Goal: Information Seeking & Learning: Check status

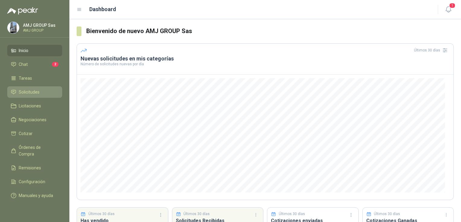
click at [38, 91] on span "Solicitudes" at bounding box center [29, 92] width 21 height 7
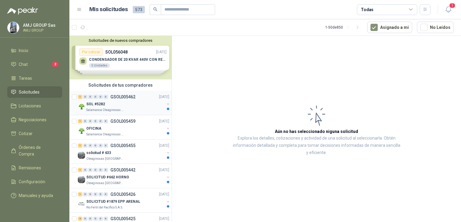
click at [131, 102] on div "SOL #5282" at bounding box center [125, 104] width 78 height 7
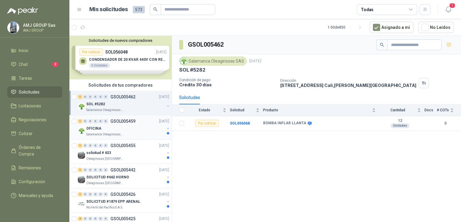
click at [121, 128] on div "OFICINA" at bounding box center [125, 128] width 78 height 7
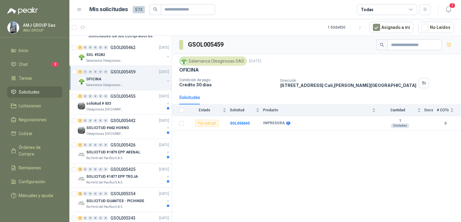
scroll to position [60, 0]
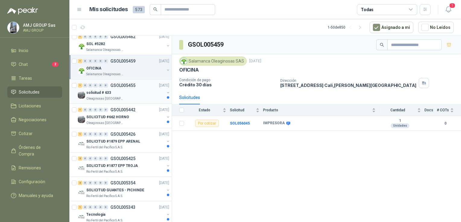
click at [102, 89] on div "solicitud # 633" at bounding box center [125, 92] width 78 height 7
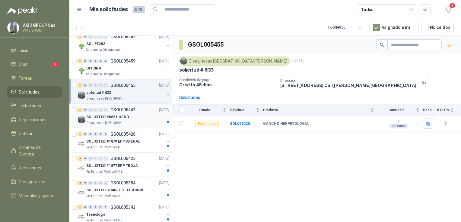
click at [119, 116] on p "SOLICITUD #662 HORNO" at bounding box center [107, 118] width 43 height 6
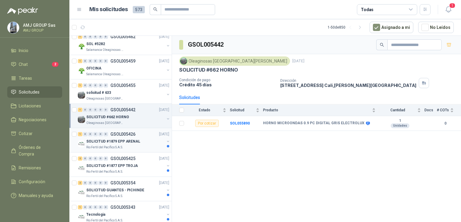
click at [120, 141] on p "SOLICITUD #1879 EPP ARENAL" at bounding box center [113, 142] width 54 height 6
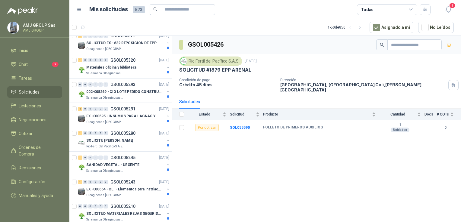
scroll to position [332, 0]
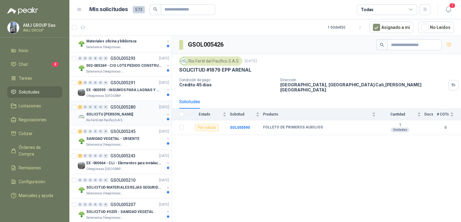
click at [119, 121] on p "Rio Fertil del Pacífico S.A.S." at bounding box center [104, 120] width 37 height 5
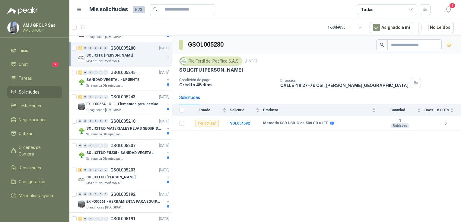
scroll to position [392, 0]
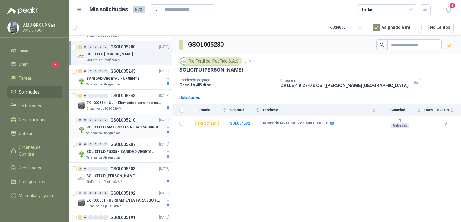
click at [121, 127] on p "SOLICITUD MATERIALES REJAS SEGURIDAD - OFICINA" at bounding box center [123, 128] width 75 height 6
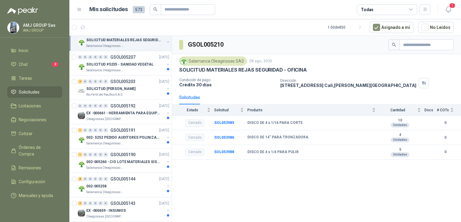
scroll to position [482, 0]
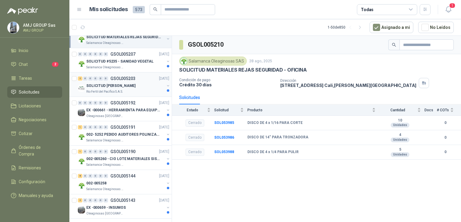
click at [119, 87] on div "SOLICITUD [PERSON_NAME]" at bounding box center [125, 85] width 78 height 7
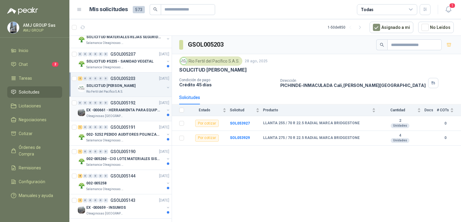
click at [133, 109] on p "EX -000661 - HERRAMIENTA PARA EQUIPO MECANICO PLAN" at bounding box center [123, 111] width 75 height 6
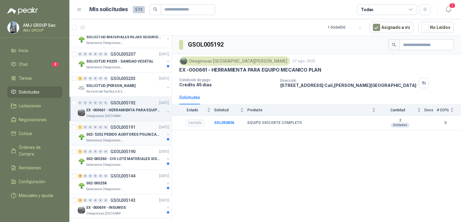
click at [135, 128] on div "1 0 0 0 0 0 GSOL005191 [DATE]" at bounding box center [124, 127] width 93 height 7
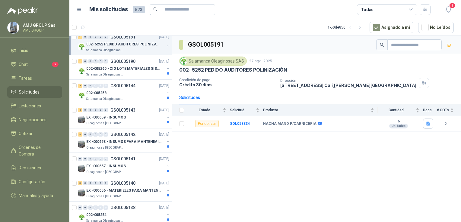
scroll to position [633, 0]
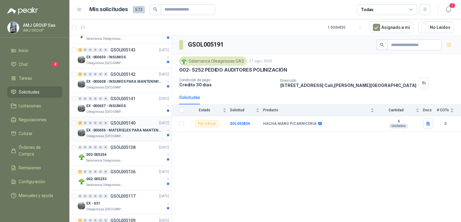
click at [122, 124] on div "3 0 0 0 0 0 GSOL005140 [DATE]" at bounding box center [124, 123] width 93 height 7
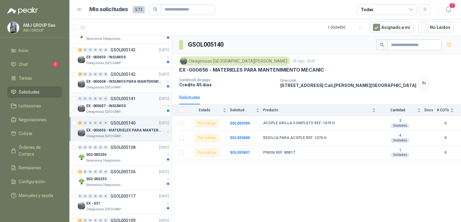
click at [128, 110] on div "Oleaginosas [GEOGRAPHIC_DATA][PERSON_NAME]" at bounding box center [125, 112] width 78 height 5
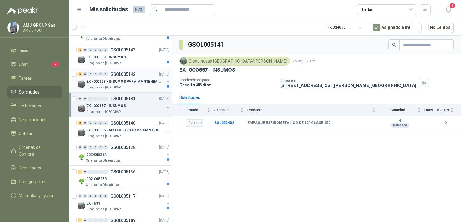
click at [119, 81] on p "EX -000658 - INSUMOS PARA MANTENIMIENTO MECANICO" at bounding box center [123, 82] width 75 height 6
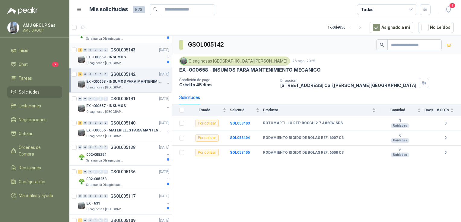
click at [112, 64] on div "2 0 0 0 0 0 GSOL005143 [DATE] EX -000659 - INSUMOS Oleaginosas [GEOGRAPHIC_DATA…" at bounding box center [120, 56] width 102 height 24
click at [112, 63] on p "Oleaginosas [GEOGRAPHIC_DATA][PERSON_NAME]" at bounding box center [105, 63] width 38 height 5
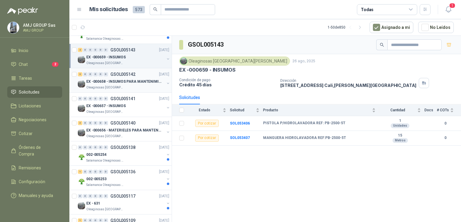
scroll to position [573, 0]
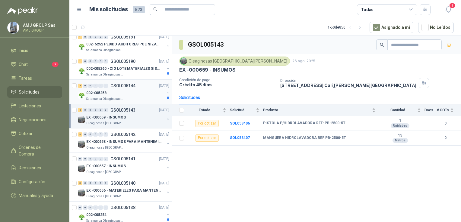
click at [120, 84] on p "GSOL005144" at bounding box center [122, 86] width 25 height 4
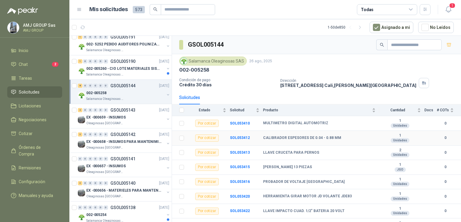
scroll to position [8, 0]
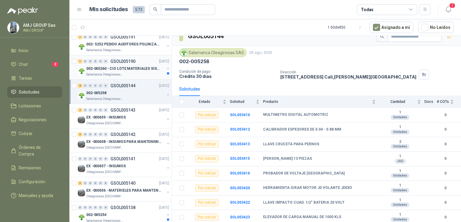
click at [133, 62] on div "1 0 0 0 0 0 GSOL005190 [DATE]" at bounding box center [124, 61] width 93 height 7
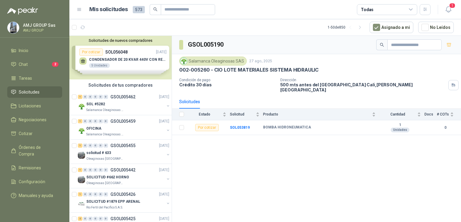
click at [116, 62] on div "Solicitudes de nuevos compradores Por cotizar SOL056048 [DATE] CONDENSADOR DE 2…" at bounding box center [120, 58] width 102 height 44
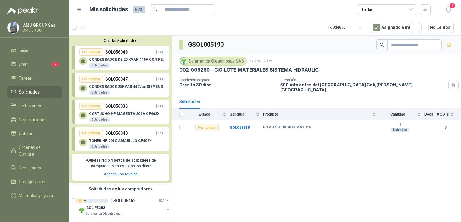
click at [116, 62] on div "CONDENSADOR DE 20 KVAR 440V CON RESISTENCIA DE CARGA 5 Unidades" at bounding box center [127, 63] width 77 height 11
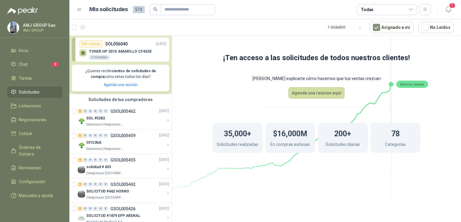
scroll to position [90, 0]
click at [26, 94] on span "Solicitudes" at bounding box center [29, 92] width 21 height 7
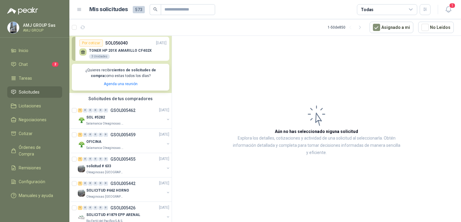
click at [130, 11] on div "Mis solicitudes 573" at bounding box center [152, 9] width 126 height 11
click at [134, 9] on span "573" at bounding box center [139, 9] width 12 height 7
click at [139, 10] on span "573" at bounding box center [139, 9] width 12 height 7
click at [108, 8] on h1 "Mis solicitudes" at bounding box center [108, 9] width 39 height 9
click at [20, 66] on span "Chat" at bounding box center [23, 64] width 9 height 7
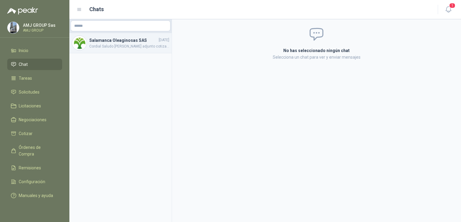
click at [113, 47] on span "Cordial Saludo [PERSON_NAME] adjunto cotización actualizada." at bounding box center [129, 47] width 80 height 6
